Goal: Information Seeking & Learning: Understand process/instructions

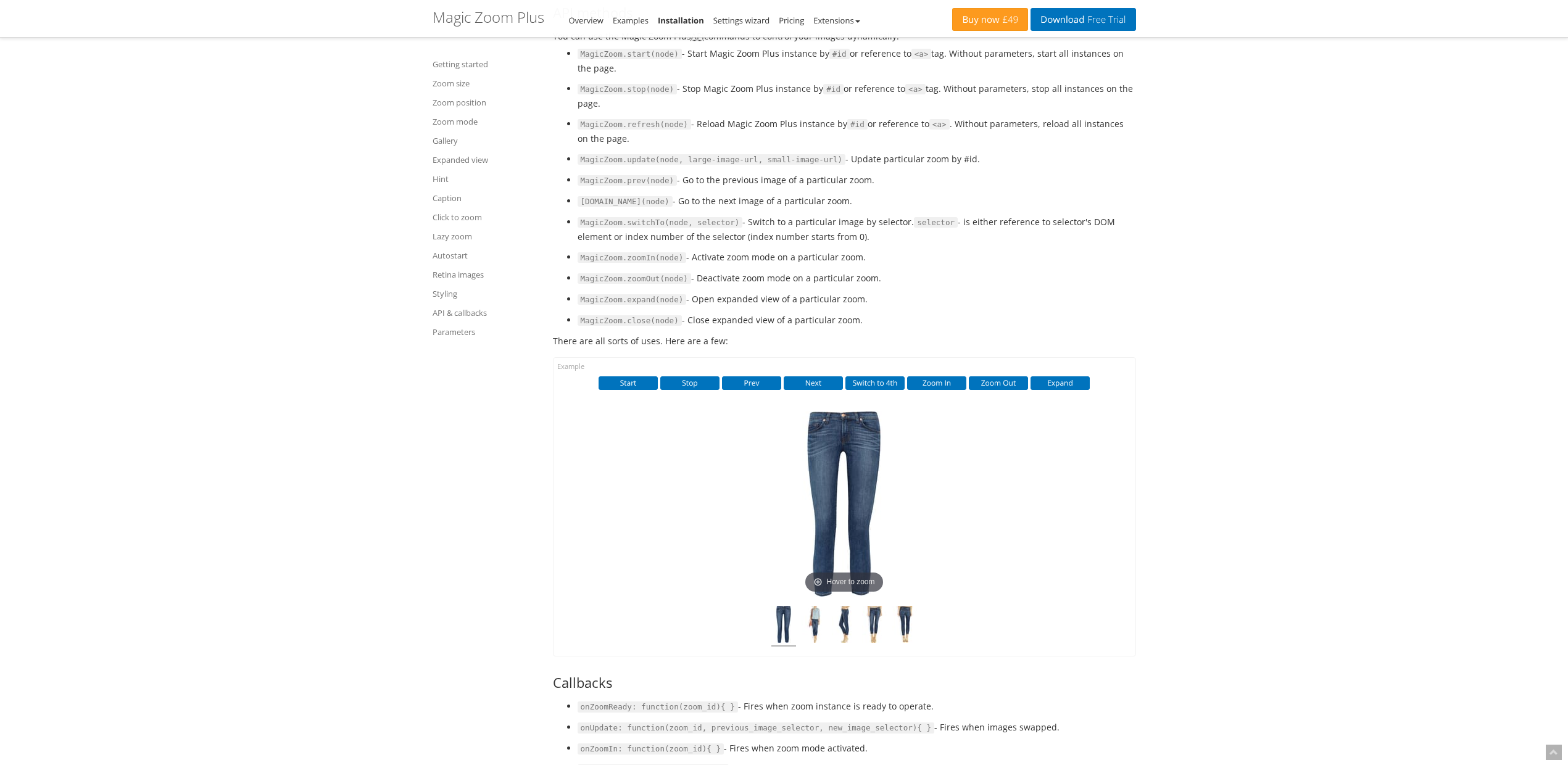
drag, startPoint x: 582, startPoint y: 145, endPoint x: 871, endPoint y: 193, distance: 293.0
click at [871, 193] on ul "MagicZoom.start(node) - Start Magic Zoom Plus instance by #id or reference to <…" at bounding box center [844, 187] width 583 height 281
click at [871, 111] on li "MagicZoom.stop(node) - Stop Magic Zoom Plus instance by #id or reference to <a>…" at bounding box center [856, 95] width 558 height 29
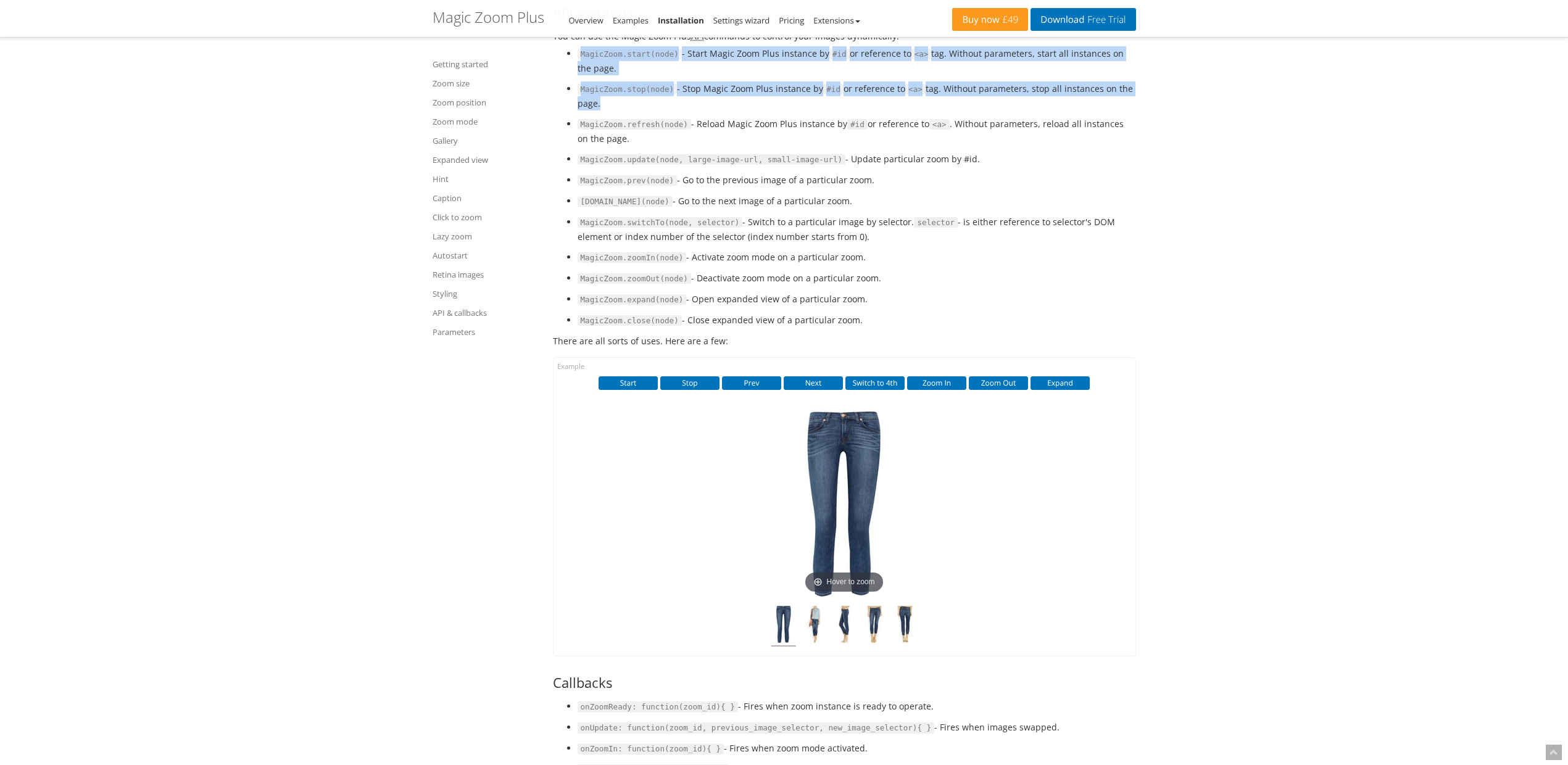
drag, startPoint x: 871, startPoint y: 193, endPoint x: 585, endPoint y: 143, distance: 290.3
click at [585, 142] on ul "MagicZoom.start(node) - Start Magic Zoom Plus instance by #id or reference to <…" at bounding box center [844, 187] width 583 height 281
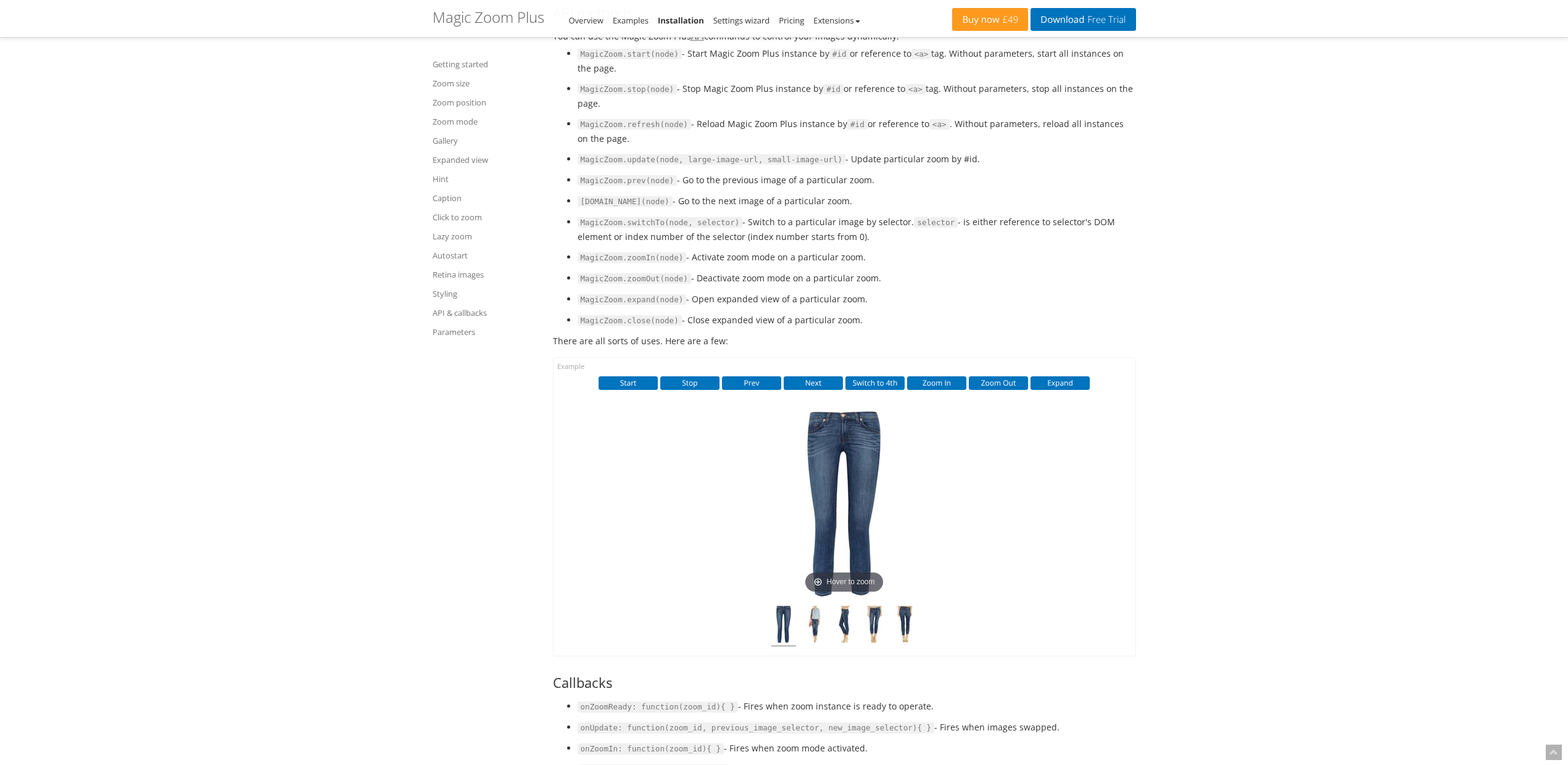
drag, startPoint x: 641, startPoint y: 194, endPoint x: 568, endPoint y: 148, distance: 86.3
click at [568, 148] on ul "MagicZoom.start(node) - Start Magic Zoom Plus instance by #id or reference to <…" at bounding box center [844, 187] width 583 height 281
click at [966, 75] on li "MagicZoom.start(node) - Start Magic Zoom Plus instance by #id or reference to <…" at bounding box center [856, 60] width 558 height 29
click at [865, 75] on li "MagicZoom.start(node) - Start Magic Zoom Plus instance by #id or reference to <…" at bounding box center [856, 60] width 558 height 29
drag, startPoint x: 865, startPoint y: 146, endPoint x: 1086, endPoint y: 159, distance: 221.4
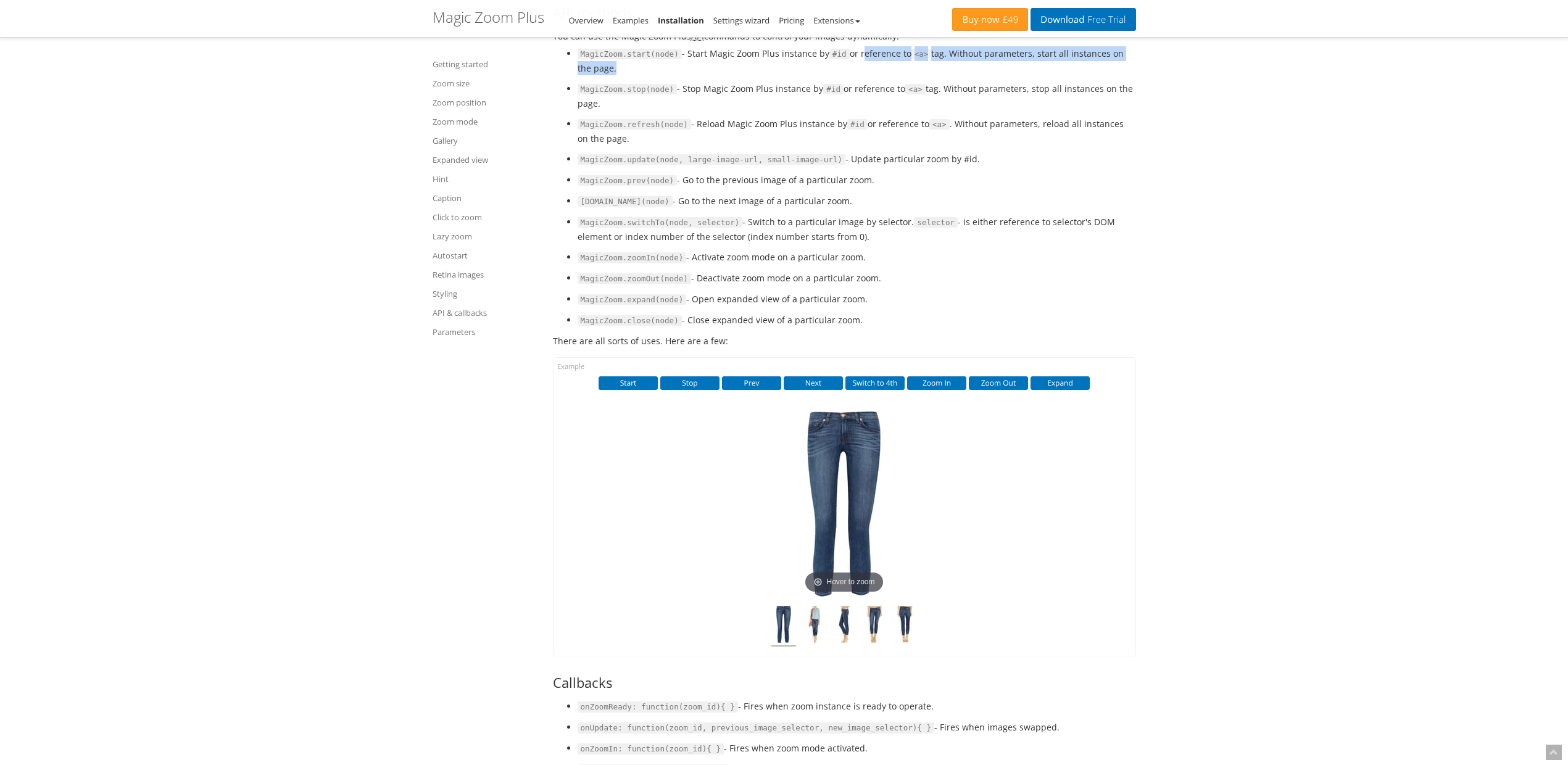
click at [1086, 75] on li "MagicZoom.start(node) - Start Magic Zoom Plus instance by #id or reference to <…" at bounding box center [856, 60] width 558 height 29
drag, startPoint x: 1086, startPoint y: 159, endPoint x: 701, endPoint y: 146, distance: 385.2
click at [701, 75] on li "MagicZoom.start(node) - Start Magic Zoom Plus instance by #id or reference to <…" at bounding box center [856, 60] width 558 height 29
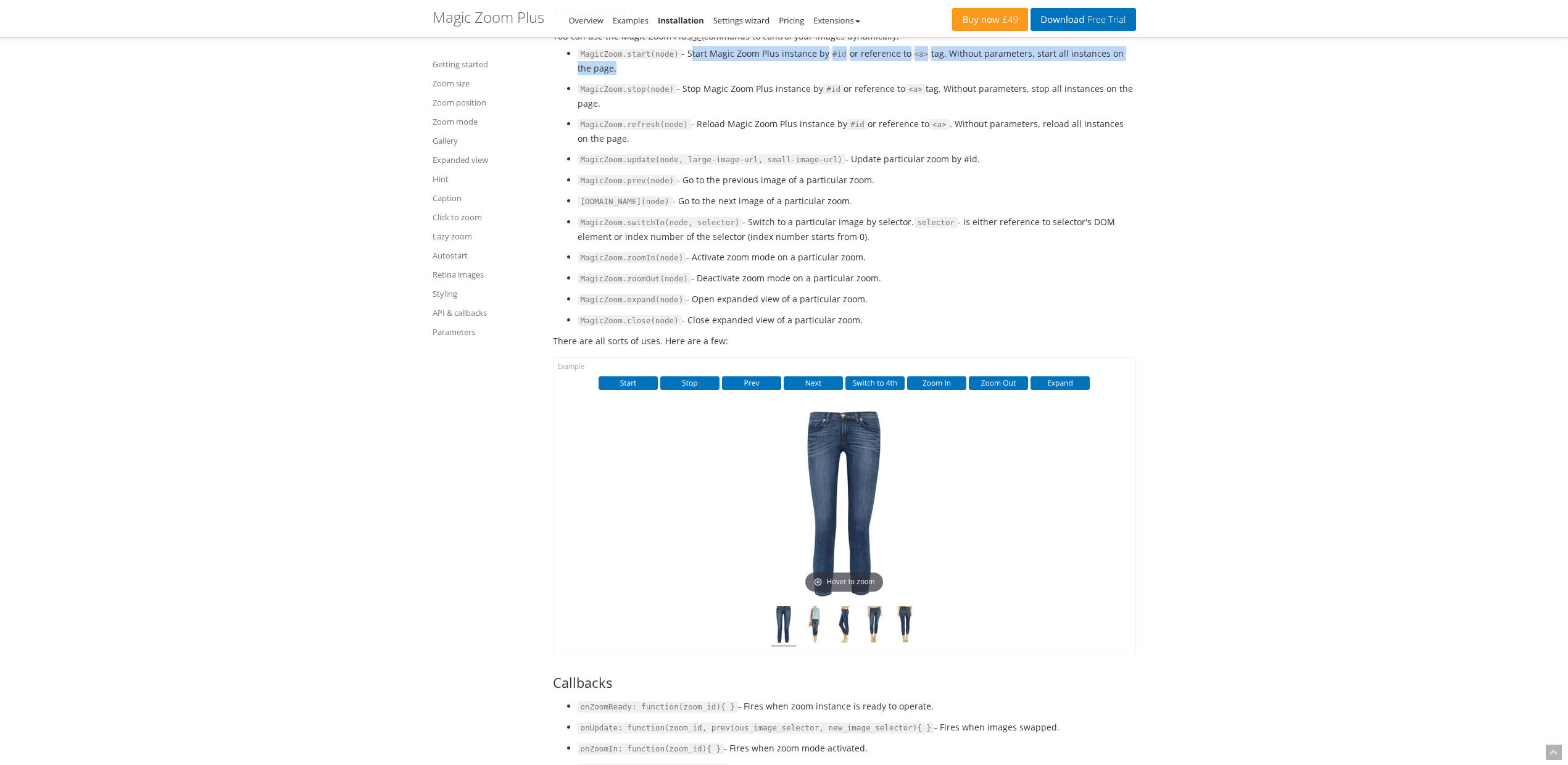
drag, startPoint x: 701, startPoint y: 146, endPoint x: 1068, endPoint y: 156, distance: 367.1
click at [1068, 75] on li "MagicZoom.start(node) - Start Magic Zoom Plus instance by #id or reference to <…" at bounding box center [856, 60] width 558 height 29
drag, startPoint x: 1068, startPoint y: 156, endPoint x: 691, endPoint y: 144, distance: 377.2
click at [691, 75] on li "MagicZoom.start(node) - Start Magic Zoom Plus instance by #id or reference to <…" at bounding box center [856, 60] width 558 height 29
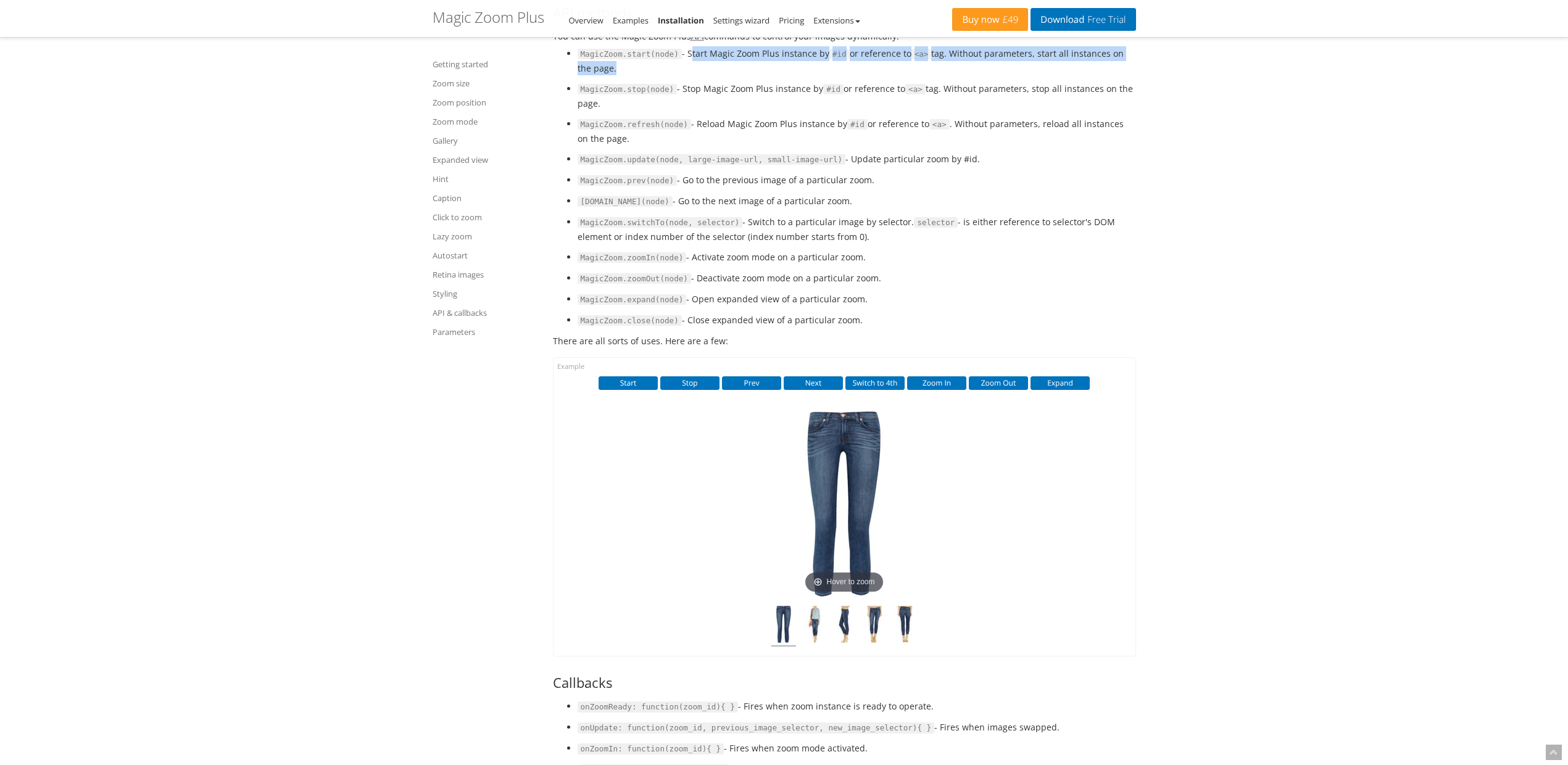
click at [691, 75] on li "MagicZoom.start(node) - Start Magic Zoom Plus instance by #id or reference to <…" at bounding box center [856, 60] width 558 height 29
drag, startPoint x: 781, startPoint y: 147, endPoint x: 1087, endPoint y: 157, distance: 306.2
click at [1087, 75] on li "MagicZoom.start(node) - Start Magic Zoom Plus instance by #id or reference to <…" at bounding box center [856, 60] width 558 height 29
